Goal: Task Accomplishment & Management: Use online tool/utility

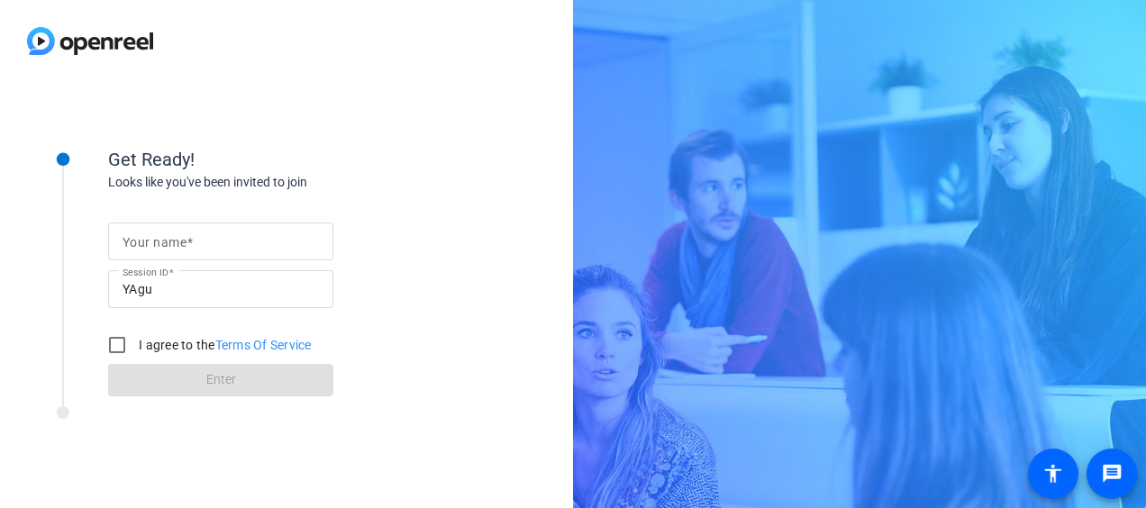
click at [170, 243] on mat-label "Your name" at bounding box center [154, 242] width 64 height 14
click at [170, 243] on input "Your name" at bounding box center [220, 242] width 196 height 22
type input "[PERSON_NAME]"
click at [116, 344] on input "I agree to the Terms Of Service" at bounding box center [117, 345] width 36 height 36
checkbox input "true"
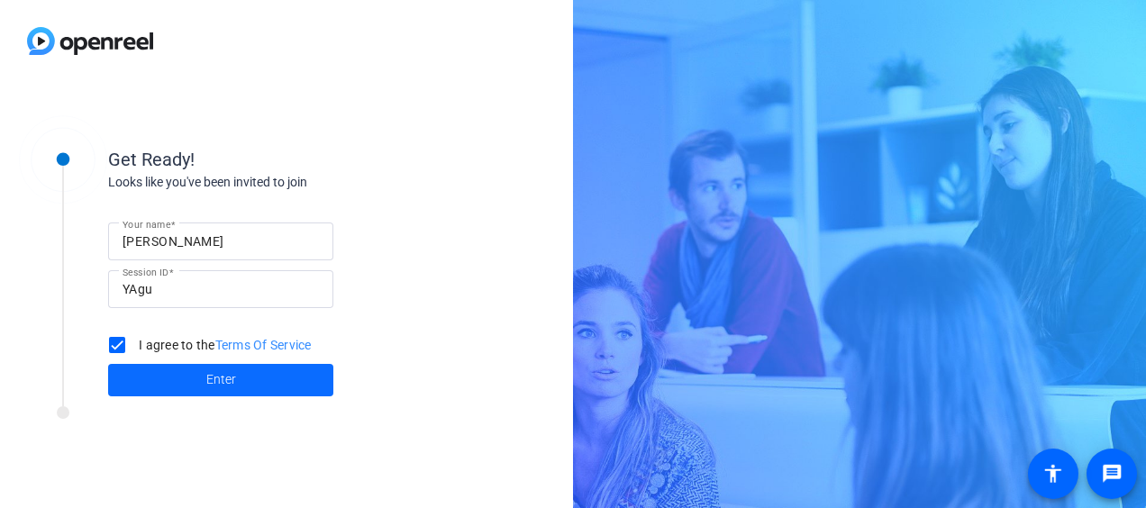
click at [227, 376] on span "Enter" at bounding box center [221, 379] width 30 height 19
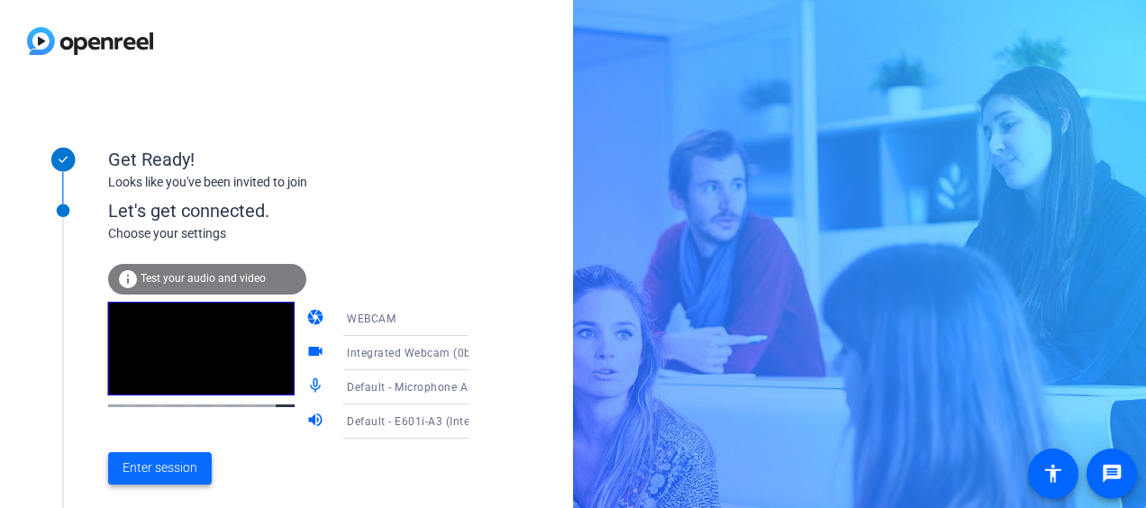
click at [173, 465] on span "Enter session" at bounding box center [159, 467] width 75 height 19
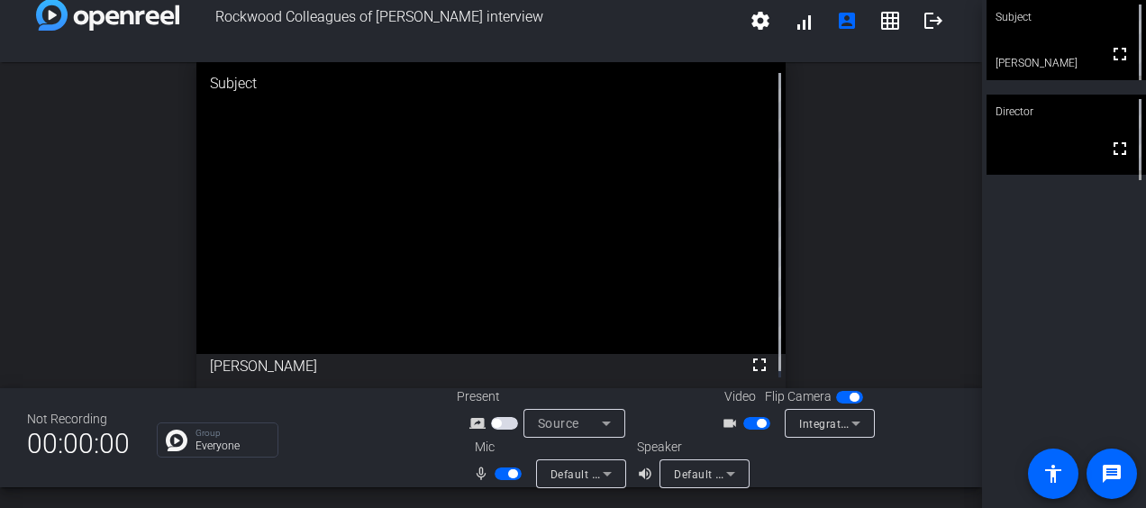
scroll to position [20, 0]
click at [843, 99] on div "open_in_new Subject fullscreen [PERSON_NAME]" at bounding box center [491, 226] width 982 height 326
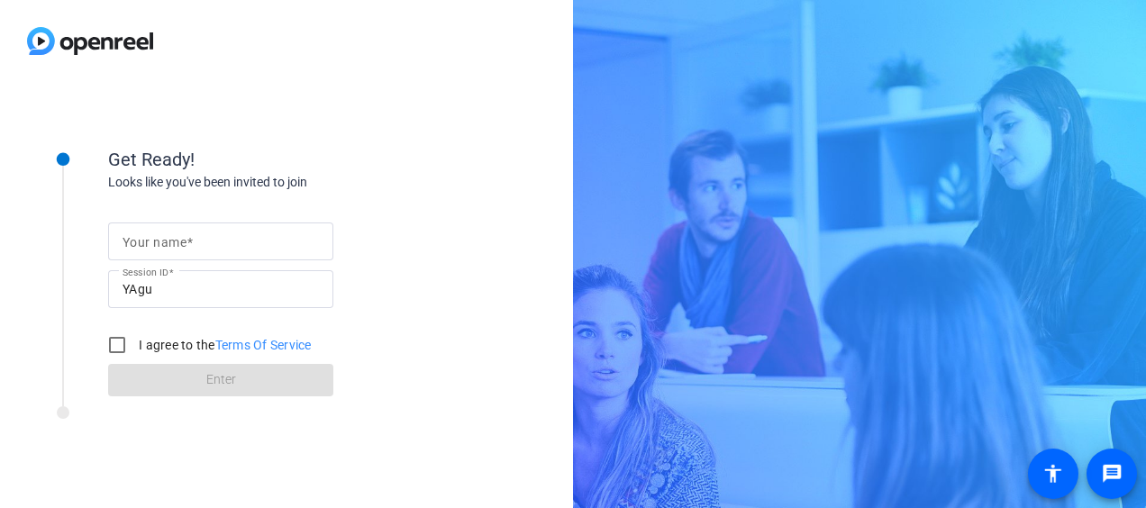
click at [178, 238] on mat-label "Your name" at bounding box center [154, 242] width 64 height 14
click at [178, 238] on input "Your name" at bounding box center [220, 242] width 196 height 22
click at [204, 241] on input "[PERSON_NAME]" at bounding box center [220, 242] width 196 height 22
type input "[PERSON_NAME]"
click at [116, 346] on input "I agree to the Terms Of Service" at bounding box center [117, 345] width 36 height 36
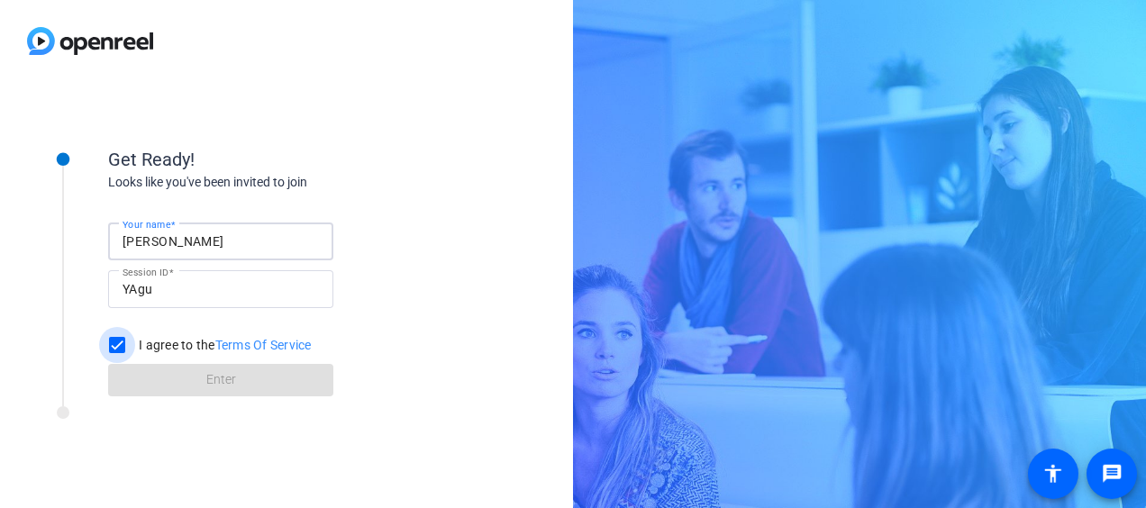
checkbox input "true"
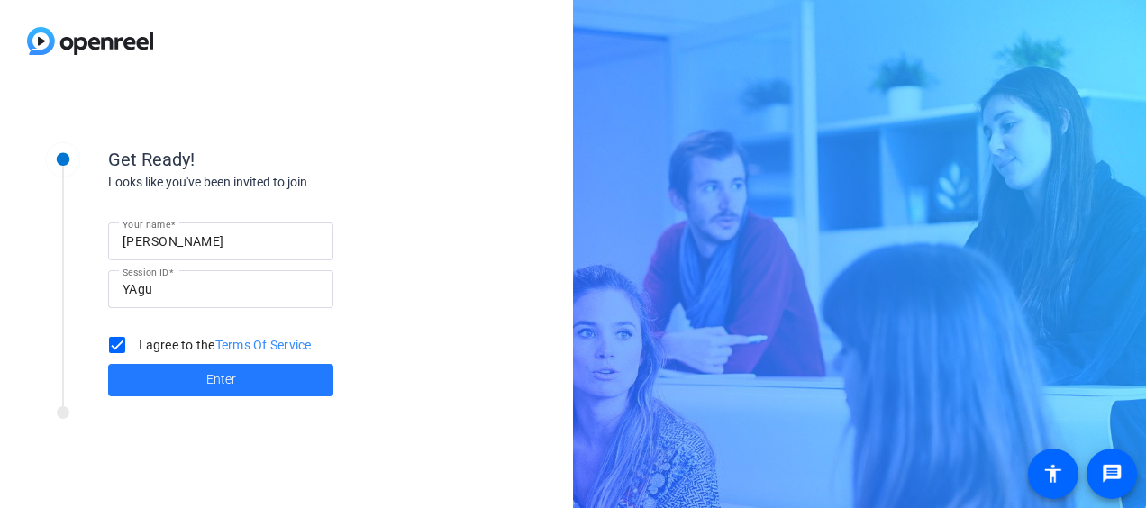
click at [194, 373] on span at bounding box center [220, 379] width 225 height 43
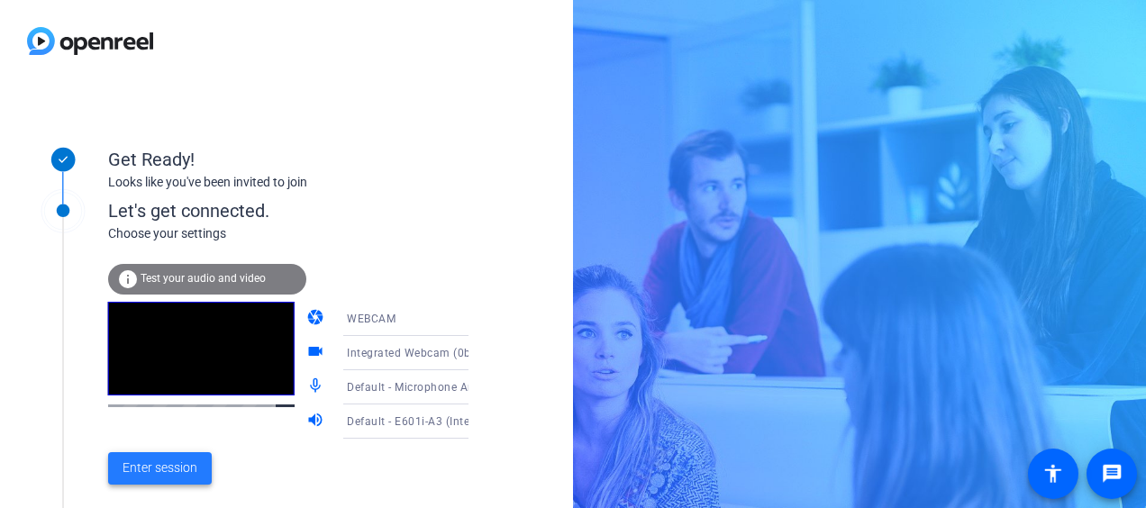
click at [162, 467] on span "Enter session" at bounding box center [159, 467] width 75 height 19
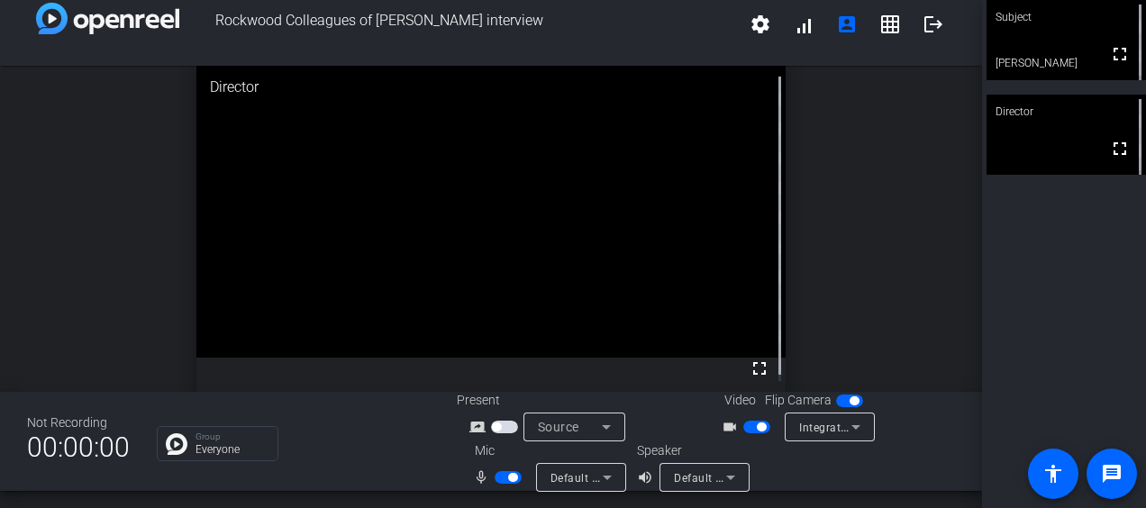
scroll to position [16, 0]
